Goal: Check status: Check status

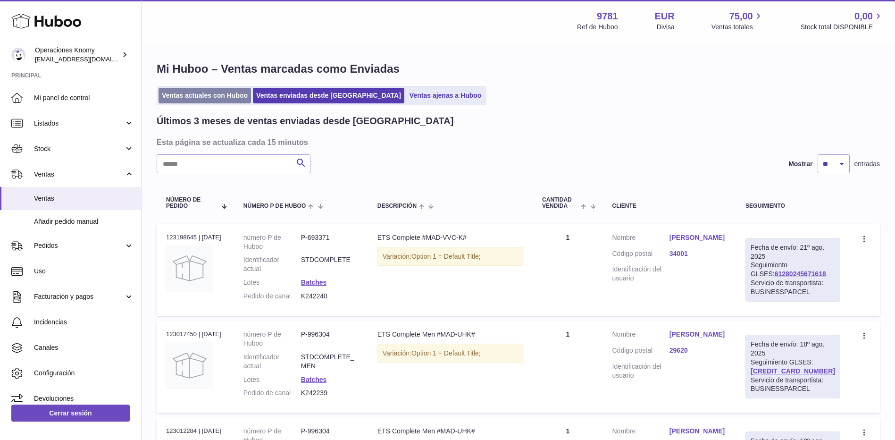
click at [213, 101] on link "Ventas actuales con Huboo" at bounding box center [205, 96] width 93 height 16
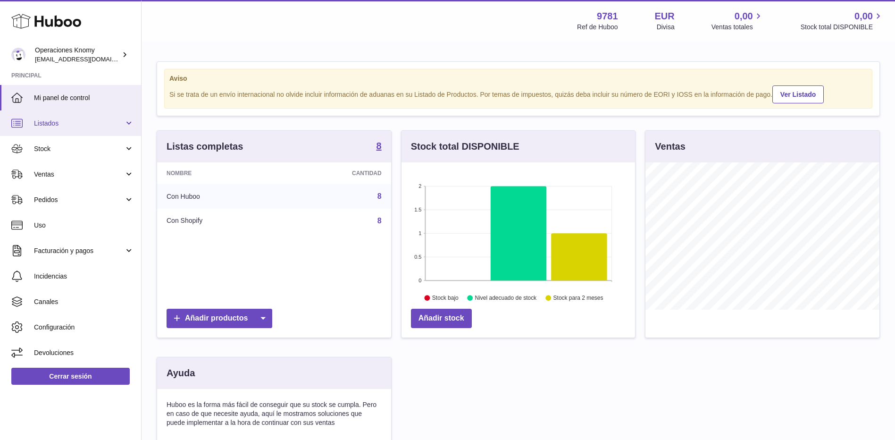
scroll to position [147, 234]
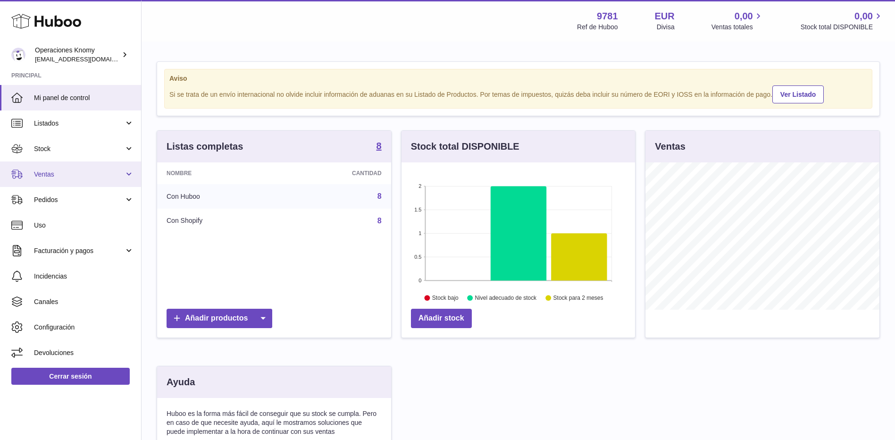
click at [57, 178] on span "Ventas" at bounding box center [79, 174] width 90 height 9
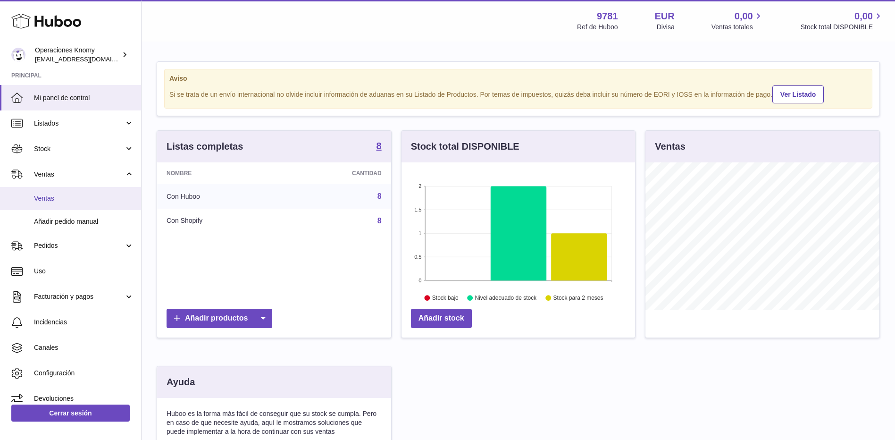
click at [54, 198] on span "Ventas" at bounding box center [84, 198] width 100 height 9
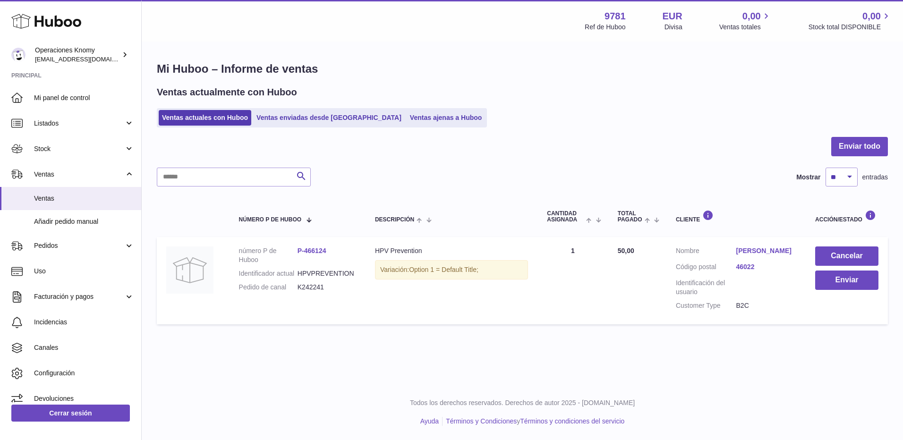
drag, startPoint x: 317, startPoint y: 289, endPoint x: 296, endPoint y: 287, distance: 21.3
click at [296, 287] on dl "número P de Huboo P-466124 Identificador actual HPVPREVENTION Pedido de canal K…" at bounding box center [297, 271] width 117 height 50
drag, startPoint x: 296, startPoint y: 287, endPoint x: 375, endPoint y: 250, distance: 87.0
click at [375, 250] on div "HPV Prevention" at bounding box center [451, 250] width 153 height 9
copy div "HPV Prevention"
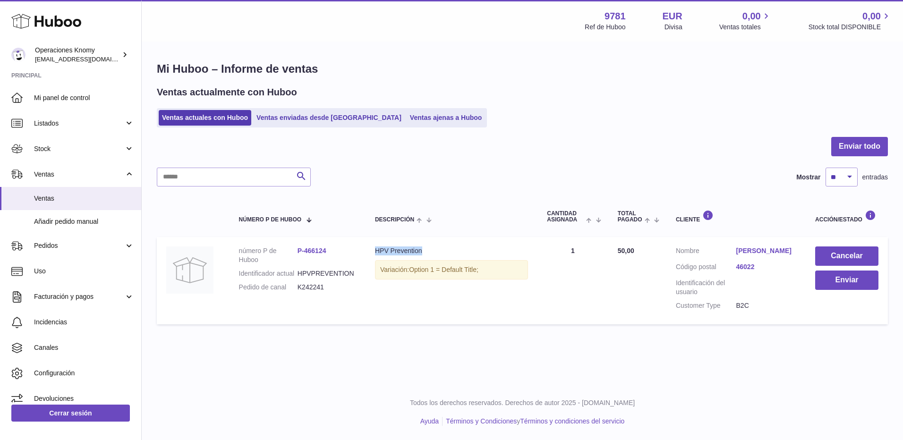
click at [759, 252] on link "[PERSON_NAME]" at bounding box center [766, 250] width 60 height 9
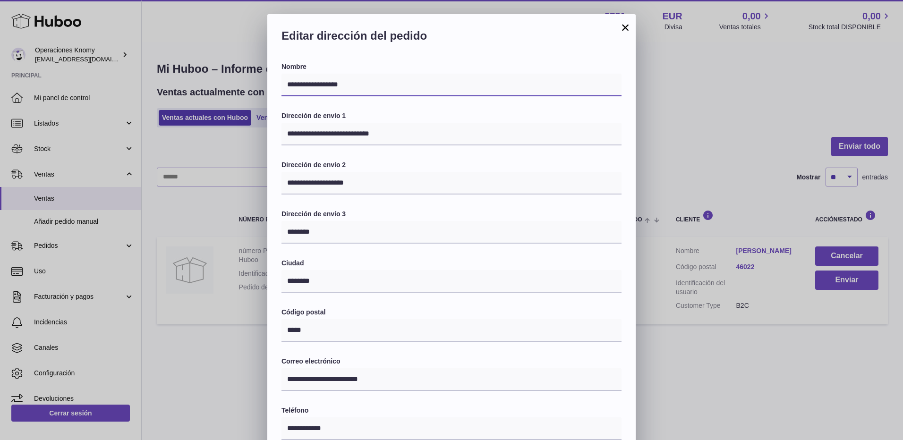
drag, startPoint x: 353, startPoint y: 85, endPoint x: 285, endPoint y: 85, distance: 67.5
click at [285, 85] on input "**********" at bounding box center [451, 85] width 340 height 23
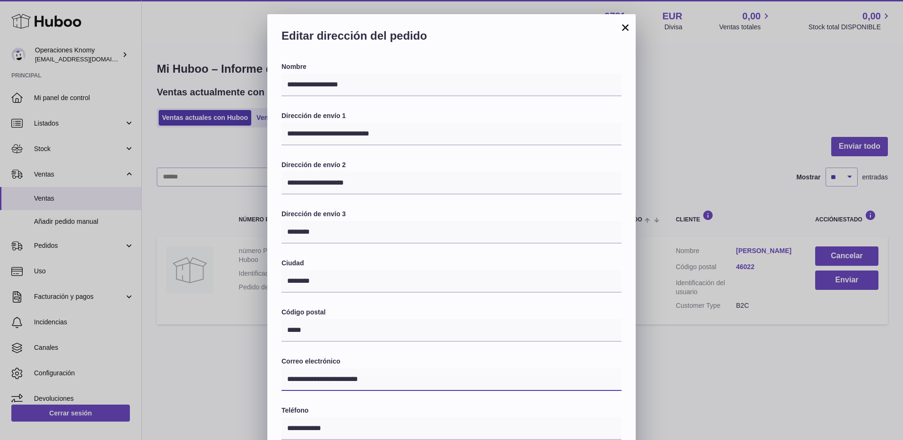
drag, startPoint x: 360, startPoint y: 381, endPoint x: 284, endPoint y: 382, distance: 76.5
click at [284, 382] on input "**********" at bounding box center [451, 379] width 340 height 23
